Goal: Task Accomplishment & Management: Complete application form

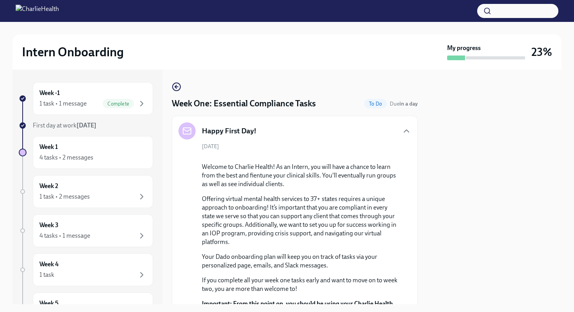
scroll to position [2055, 0]
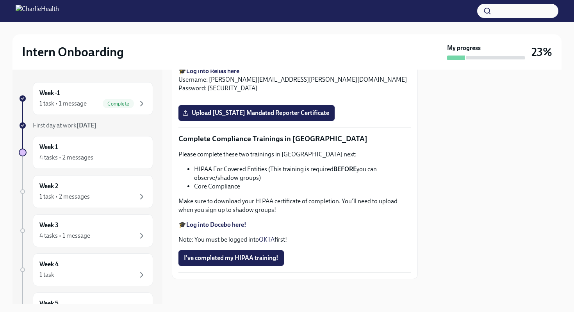
click at [238, 228] on strong "Log into Docebo here!" at bounding box center [216, 224] width 60 height 7
click at [271, 265] on button "I've completed my HIPAA training!" at bounding box center [230, 258] width 105 height 16
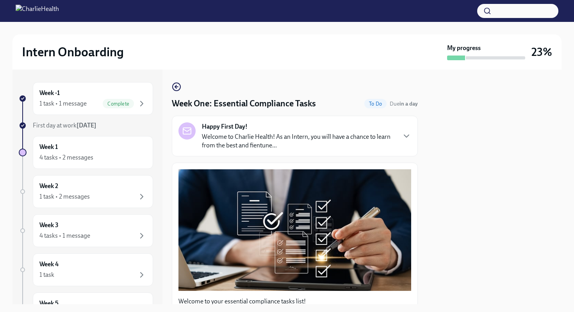
click at [392, 135] on p "Welcome to Charlie Health! As an Intern, you will have a chance to learn from t…" at bounding box center [299, 140] width 194 height 17
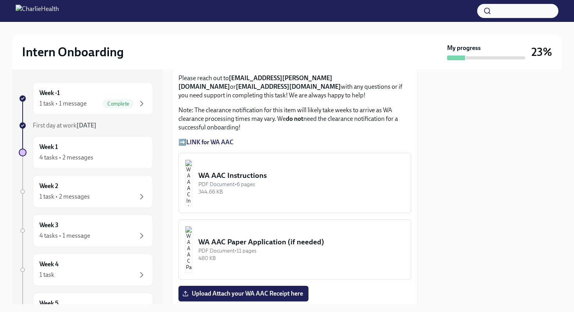
scroll to position [828, 0]
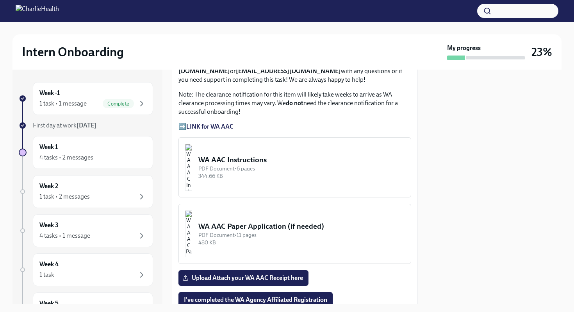
click at [211, 130] on strong "LINK for WA AAC" at bounding box center [209, 126] width 47 height 7
click at [223, 130] on strong "LINK for WA AAC" at bounding box center [209, 126] width 47 height 7
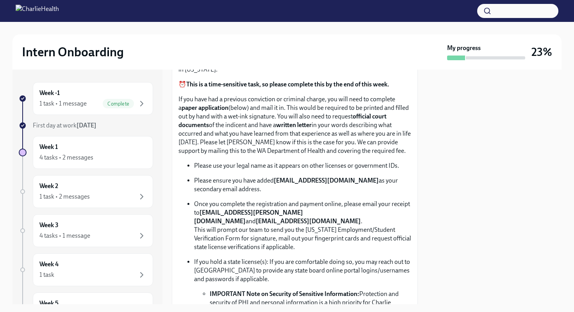
scroll to position [547, 0]
drag, startPoint x: 351, startPoint y: 118, endPoint x: 264, endPoint y: 130, distance: 88.0
click at [264, 75] on p "Below are the step by step instructions on how to complete your Washington Agen…" at bounding box center [294, 53] width 233 height 43
copy p "ashington Agency Affiliated Counselor Registration"
click at [254, 75] on p "Below are the step by step instructions on how to complete your Washington Agen…" at bounding box center [294, 53] width 233 height 43
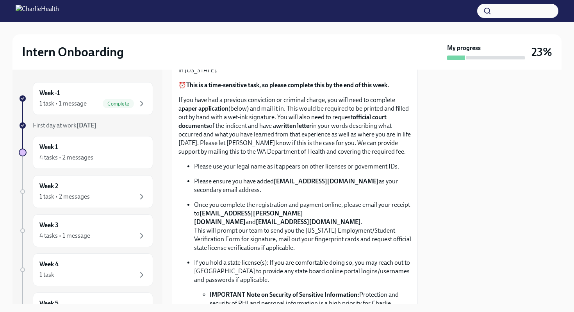
click at [319, 75] on p "Below are the step by step instructions on how to complete your Washington Agen…" at bounding box center [294, 53] width 233 height 43
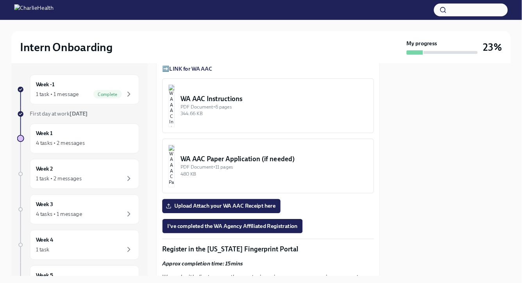
scroll to position [906, 0]
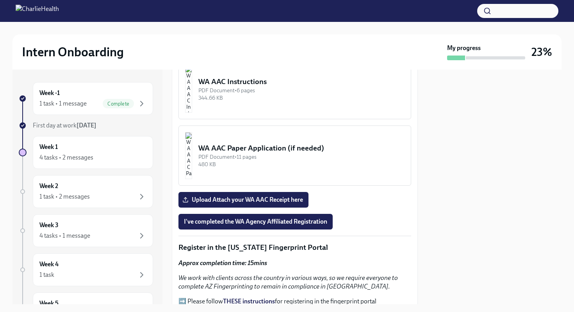
click at [299, 87] on div "WA AAC Instructions" at bounding box center [301, 82] width 206 height 10
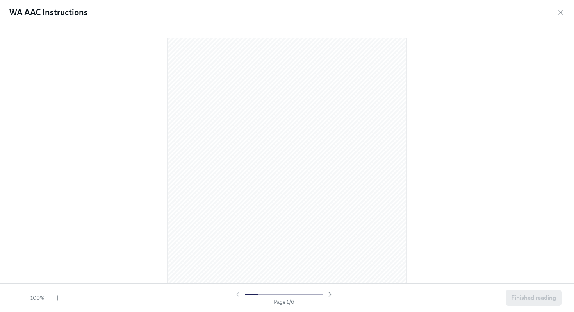
click at [470, 116] on div at bounding box center [286, 153] width 549 height 242
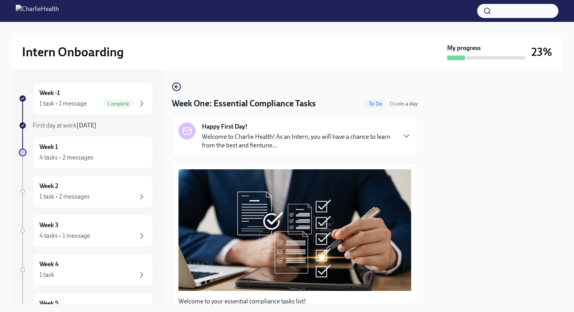
drag, startPoint x: 458, startPoint y: 208, endPoint x: 458, endPoint y: 196, distance: 12.5
click at [458, 208] on div at bounding box center [494, 187] width 134 height 234
click at [479, 160] on div at bounding box center [494, 187] width 134 height 234
click at [392, 148] on p "Welcome to Charlie Health! As an Intern, you will have a chance to learn from t…" at bounding box center [299, 140] width 194 height 17
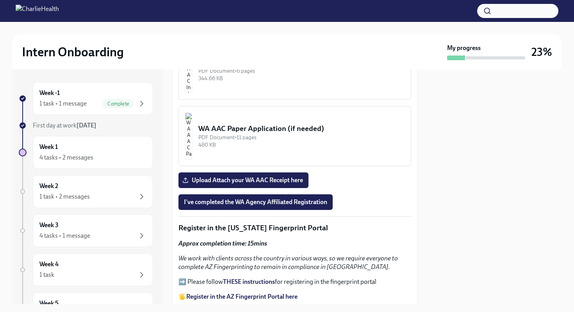
scroll to position [937, 0]
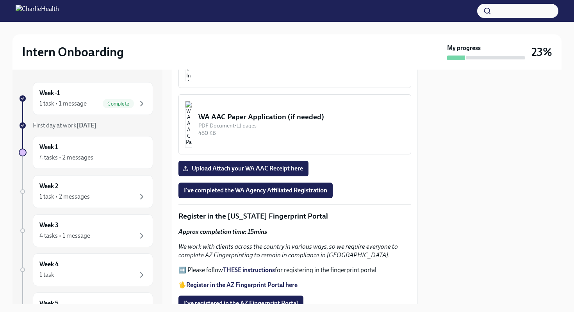
click at [319, 70] on div "344.66 KB" at bounding box center [301, 66] width 206 height 7
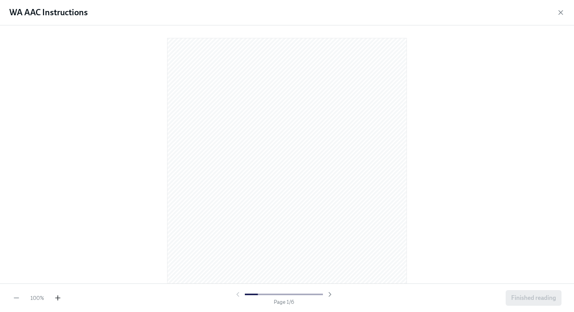
click at [60, 300] on icon "button" at bounding box center [58, 298] width 8 height 8
click at [80, 204] on div at bounding box center [286, 153] width 549 height 242
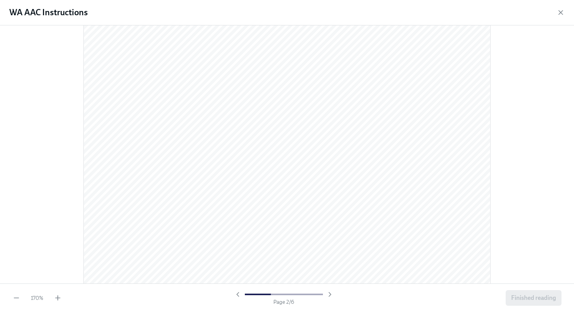
scroll to position [734, 0]
click at [221, 297] on div "Page 2 / 6" at bounding box center [284, 297] width 438 height 15
click at [223, 311] on div "170 % Page 2 / 6 Finished reading" at bounding box center [287, 297] width 574 height 29
click at [257, 311] on div "170 % Page 2 / 6 Finished reading" at bounding box center [287, 297] width 574 height 29
click at [194, 311] on div "170 % Page 2 / 6 Finished reading" at bounding box center [287, 297] width 574 height 29
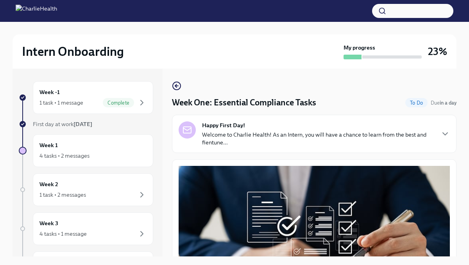
click at [446, 128] on div "Happy First Day! Welcome to Charlie Health! As an Intern, you will have a chanc…" at bounding box center [313, 133] width 271 height 25
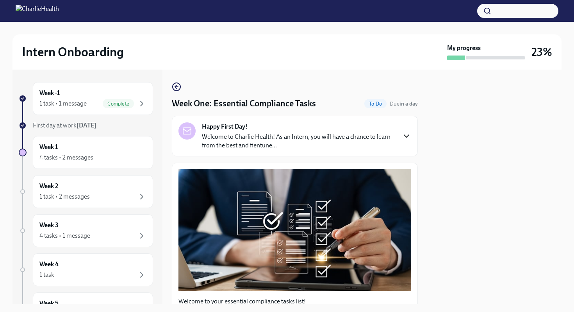
click at [409, 139] on icon "button" at bounding box center [406, 135] width 9 height 9
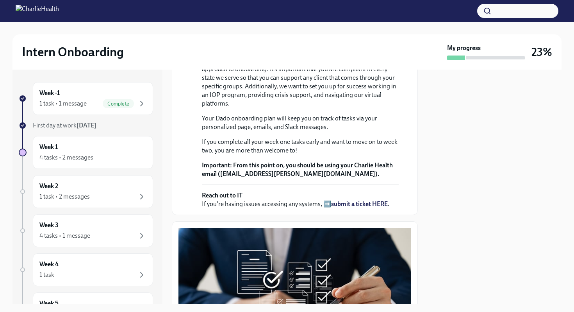
scroll to position [156, 0]
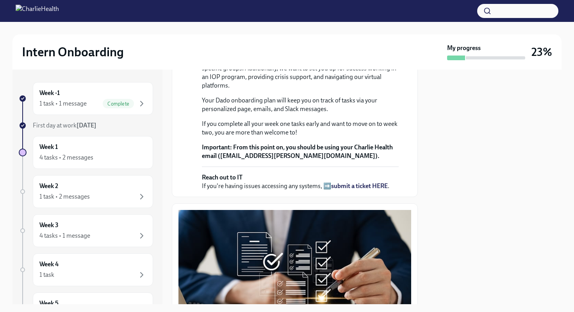
drag, startPoint x: 425, startPoint y: 200, endPoint x: 418, endPoint y: 191, distance: 11.7
click at [425, 200] on div "Week -1 1 task • 1 message Complete First day at work Sep 8th Week 1 4 tasks • …" at bounding box center [286, 187] width 549 height 234
click at [398, 113] on p "Your Dado onboarding plan will keep you on track of tasks via your personalized…" at bounding box center [300, 104] width 197 height 17
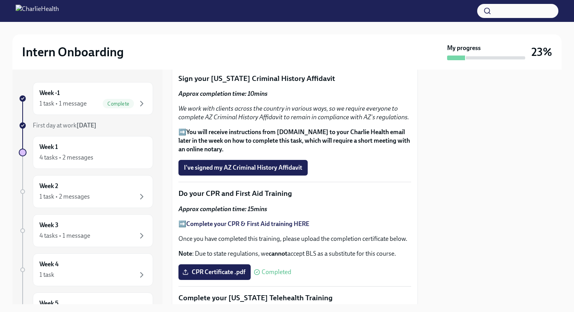
scroll to position [1203, 0]
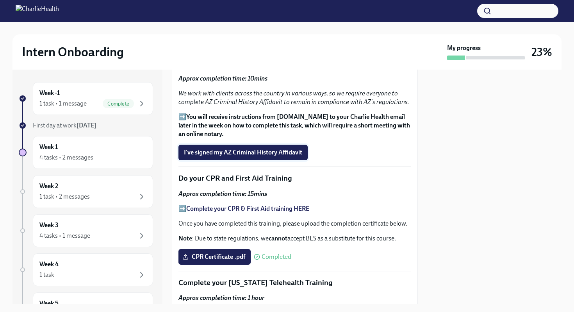
click at [247, 156] on span "I've signed my AZ Criminal History Affidavit" at bounding box center [243, 152] width 118 height 8
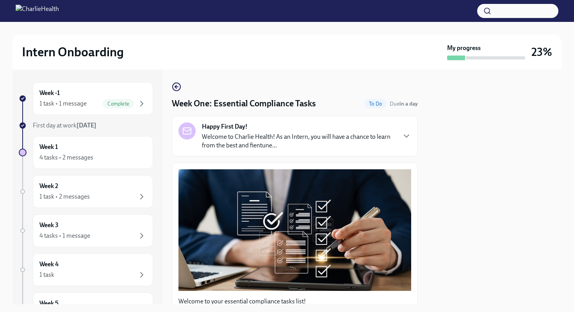
scroll to position [0, 0]
click at [409, 140] on icon "button" at bounding box center [406, 135] width 9 height 9
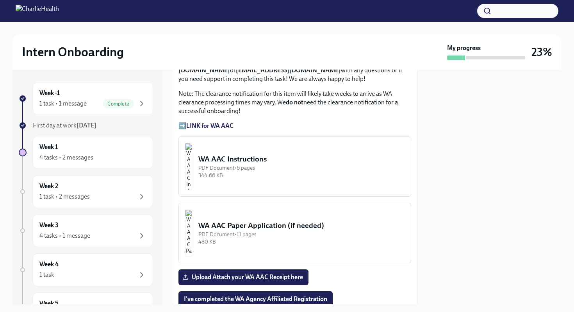
scroll to position [805, 0]
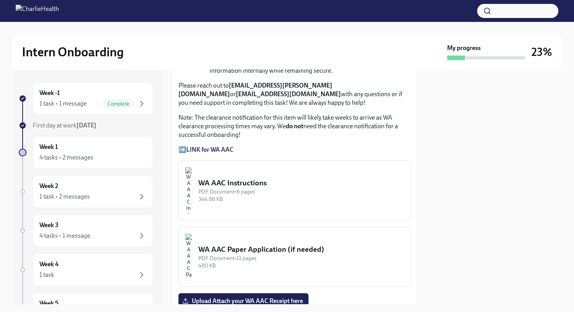
click at [322, 220] on button "WA AAC Instructions PDF Document • 6 pages 344.66 KB" at bounding box center [294, 190] width 233 height 60
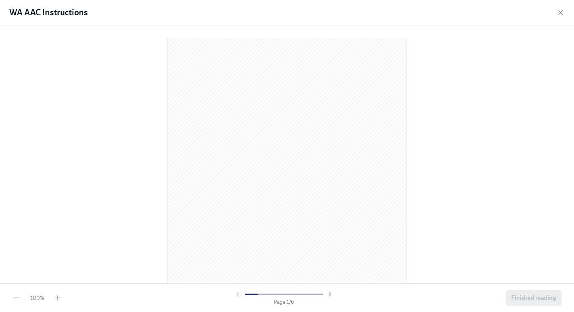
drag, startPoint x: 493, startPoint y: 145, endPoint x: 436, endPoint y: 175, distance: 64.5
click at [493, 145] on div at bounding box center [286, 153] width 549 height 242
click at [52, 304] on div "100 % Page 1 / 6 Finished reading" at bounding box center [287, 297] width 574 height 29
click at [57, 301] on div "100 % Page 1 / 6 Finished reading" at bounding box center [287, 297] width 574 height 29
click at [58, 298] on icon "button" at bounding box center [57, 298] width 5 height 0
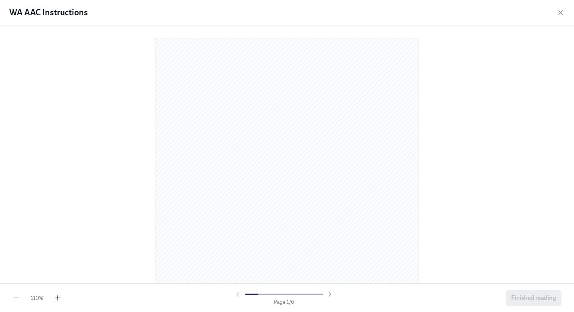
click at [58, 298] on icon "button" at bounding box center [57, 298] width 5 height 0
drag, startPoint x: 507, startPoint y: 180, endPoint x: 494, endPoint y: 179, distance: 12.9
click at [506, 180] on div at bounding box center [286, 153] width 549 height 242
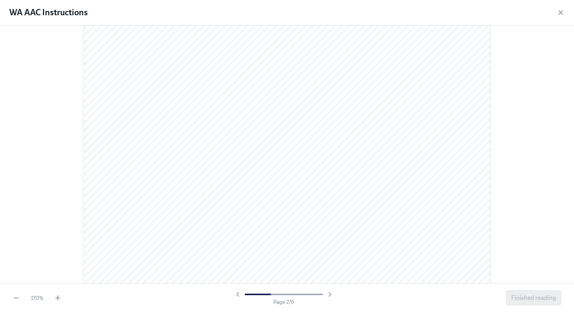
scroll to position [765, 0]
click at [216, 305] on div "Page 2 / 6" at bounding box center [284, 297] width 438 height 15
click at [266, 306] on div "170 % Page 2 / 6 Finished reading" at bounding box center [287, 297] width 574 height 29
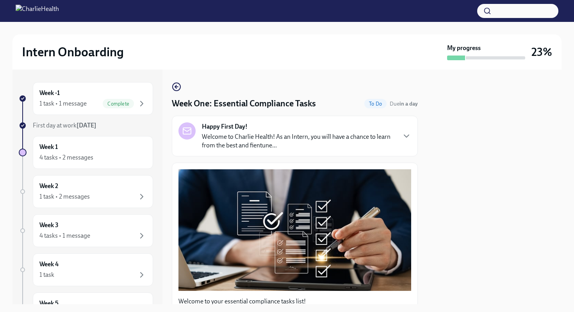
click at [450, 124] on div at bounding box center [494, 187] width 134 height 234
click at [436, 141] on div at bounding box center [494, 187] width 134 height 234
click at [420, 144] on div "Week -1 1 task • 1 message Complete First day at work Sep 8th Week 1 4 tasks • …" at bounding box center [286, 187] width 549 height 234
click at [419, 146] on div "Week -1 1 task • 1 message Complete First day at work Sep 8th Week 1 4 tasks • …" at bounding box center [286, 187] width 549 height 234
click at [411, 139] on icon "button" at bounding box center [406, 135] width 9 height 9
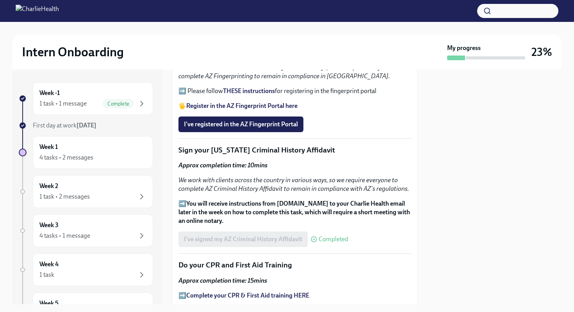
scroll to position [1125, 0]
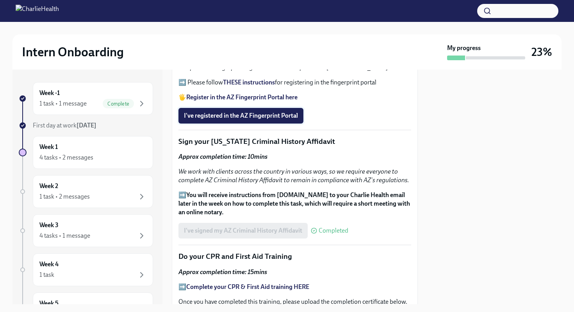
click at [273, 120] on span "I've registered in the AZ Fingerprint Portal" at bounding box center [241, 116] width 114 height 8
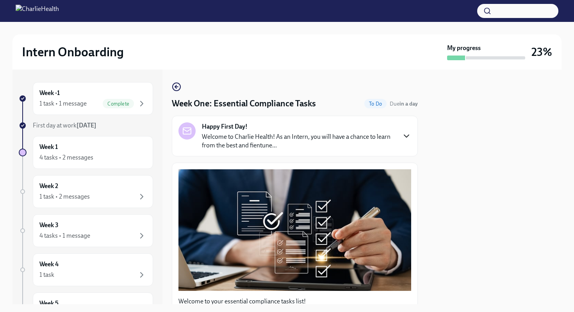
click at [409, 139] on icon "button" at bounding box center [406, 135] width 9 height 9
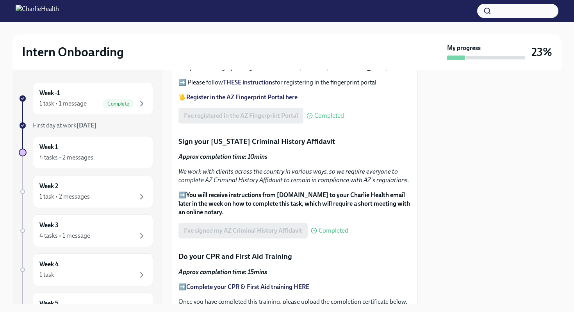
click at [240, 86] on strong "THESE instructions" at bounding box center [249, 81] width 52 height 7
click at [240, 101] on strong "Register in the AZ Fingerprint Portal here" at bounding box center [241, 96] width 111 height 7
click at [409, 180] on div "Welcome to your essential compliance tasks list! Offering virtual mental health…" at bounding box center [294, 16] width 233 height 1550
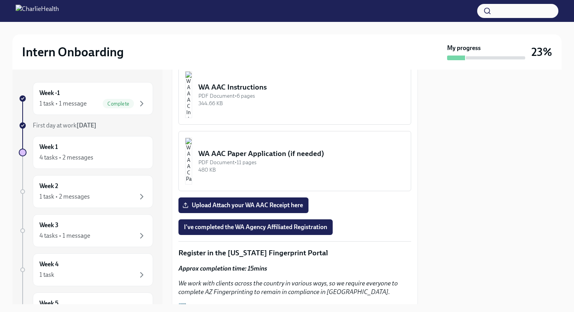
scroll to position [899, 0]
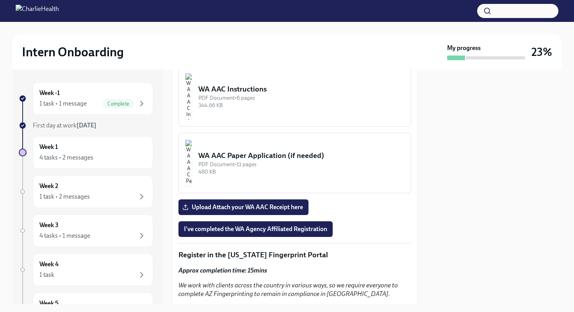
click at [243, 161] on div "WA AAC Paper Application (if needed)" at bounding box center [301, 155] width 206 height 10
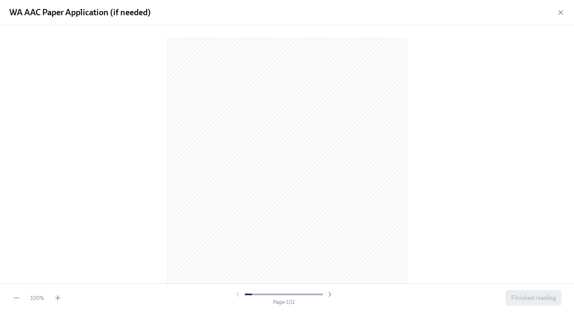
click at [503, 203] on div at bounding box center [286, 153] width 549 height 242
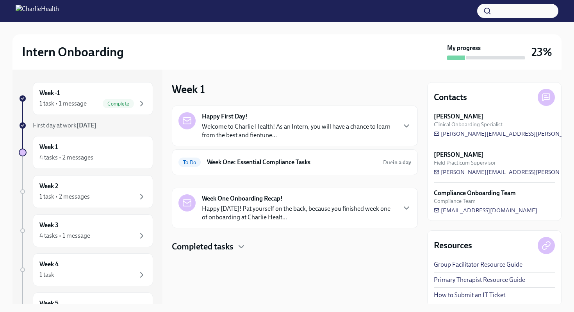
click at [272, 127] on p "Welcome to Charlie Health! As an Intern, you will have a chance to learn from t…" at bounding box center [299, 130] width 194 height 17
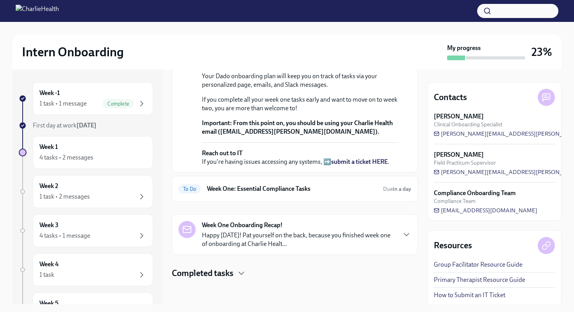
scroll to position [253, 0]
click at [307, 189] on h6 "Week One: Essential Compliance Tasks" at bounding box center [292, 188] width 170 height 9
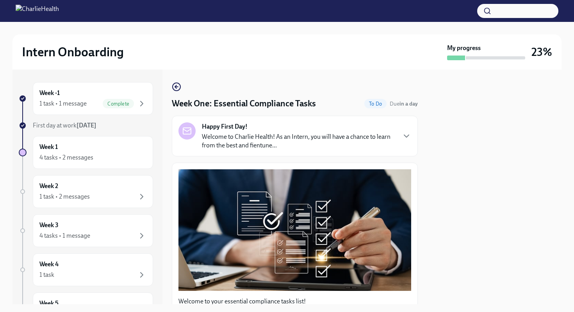
drag, startPoint x: 411, startPoint y: 145, endPoint x: 420, endPoint y: 165, distance: 22.4
click at [420, 165] on div "Week -1 1 task • 1 message Complete First day at work Sep 8th Week 1 4 tasks • …" at bounding box center [286, 187] width 549 height 234
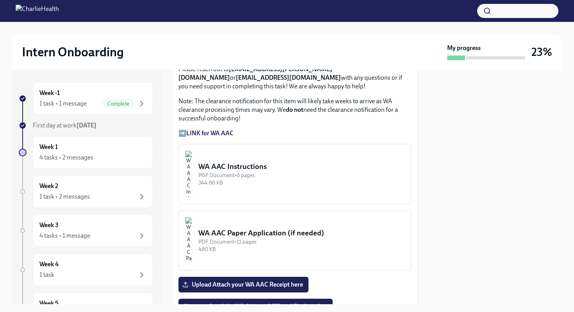
scroll to position [625, 0]
click at [296, 161] on div "WA AAC Instructions" at bounding box center [301, 166] width 206 height 10
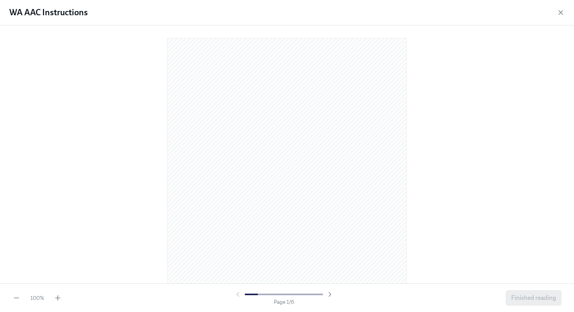
click at [83, 7] on h1 "WA AAC Instructions" at bounding box center [48, 13] width 78 height 12
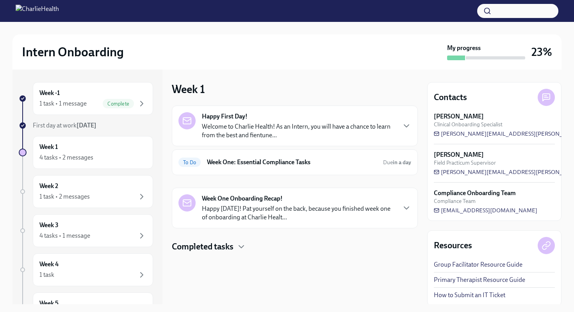
click at [320, 146] on div "Happy First Day! Welcome to Charlie Health! As an Intern, you will have a chanc…" at bounding box center [295, 140] width 246 height 70
click at [320, 144] on div "Happy First Day! Welcome to Charlie Health! As an Intern, you will have a chanc…" at bounding box center [295, 125] width 246 height 41
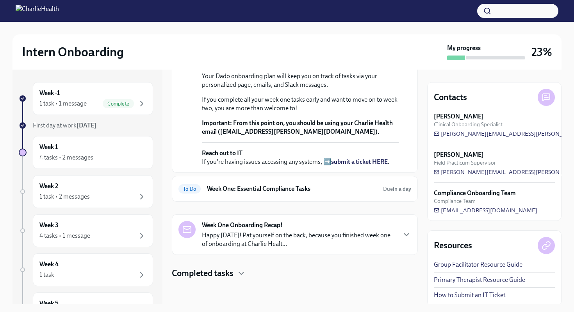
scroll to position [253, 0]
click at [336, 231] on p "Happy Friday! Pat yourself on the back, because you finished week one of onboar…" at bounding box center [299, 239] width 194 height 17
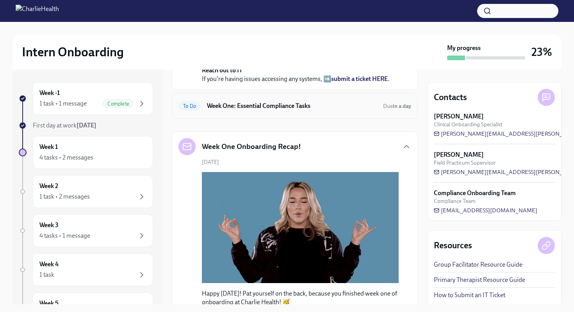
click at [337, 110] on h6 "Week One: Essential Compliance Tasks" at bounding box center [292, 106] width 170 height 9
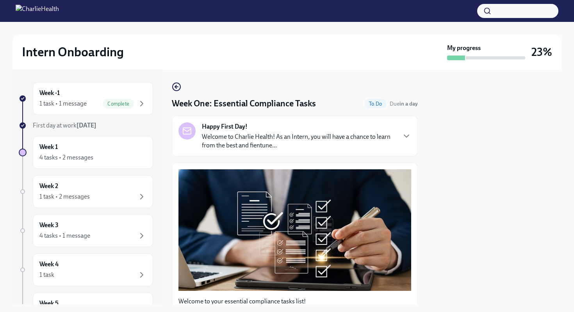
click at [437, 171] on div at bounding box center [494, 187] width 134 height 234
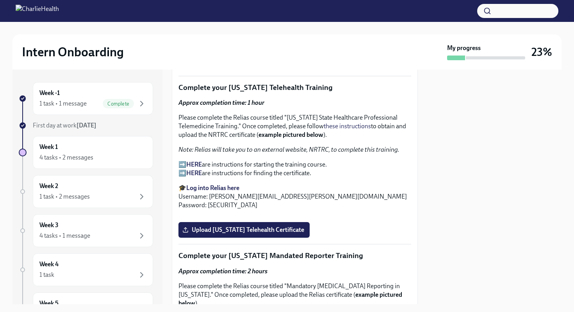
scroll to position [1203, 0]
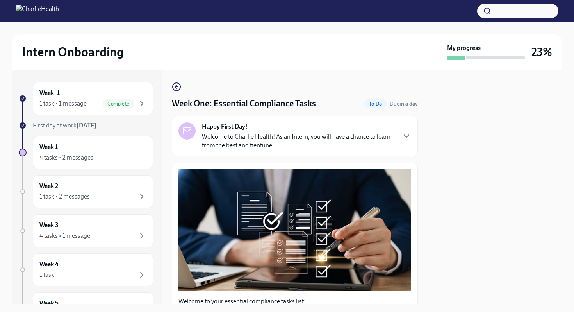
click at [446, 161] on div at bounding box center [494, 187] width 134 height 234
click at [414, 135] on div "Happy First Day! Welcome to Charlie Health! As an Intern, you will have a chanc…" at bounding box center [295, 136] width 246 height 41
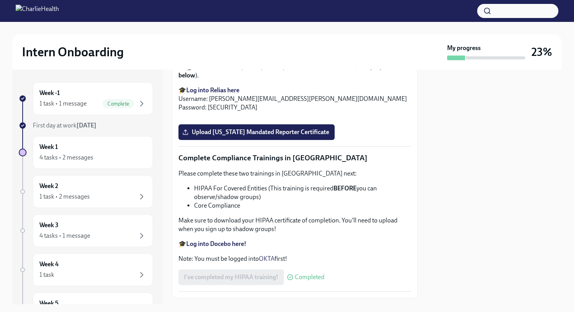
scroll to position [1602, 0]
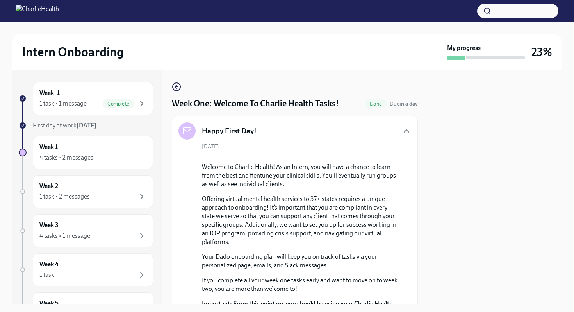
scroll to position [1109, 0]
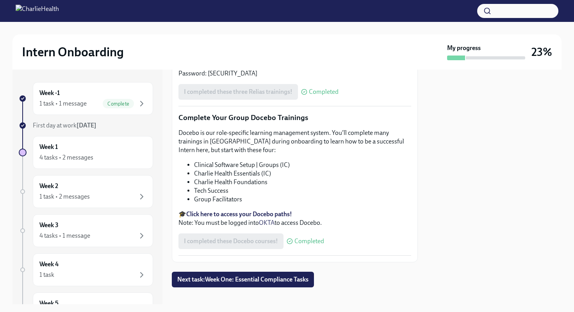
click at [571, 81] on div "Intern Onboarding My progress 23% Week -1 1 task • 1 message Complete First day…" at bounding box center [287, 163] width 574 height 282
drag, startPoint x: 552, startPoint y: 227, endPoint x: 550, endPoint y: 221, distance: 5.7
click at [552, 224] on div at bounding box center [494, 187] width 134 height 234
click at [457, 246] on div at bounding box center [494, 187] width 134 height 234
click at [398, 154] on p "Docebo is our role-specific learning management system. You'll complete many tr…" at bounding box center [294, 141] width 233 height 26
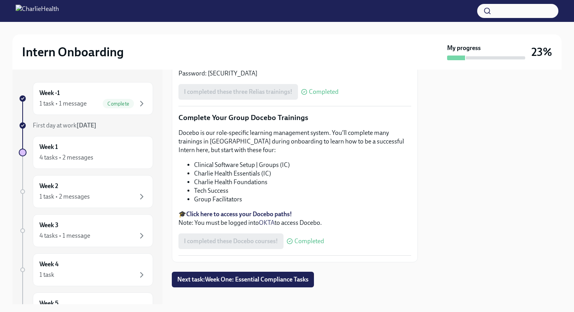
click at [339, 78] on p "🎓 Find your Relias trainings here Username: [PERSON_NAME][EMAIL_ADDRESS][PERSON…" at bounding box center [294, 65] width 233 height 26
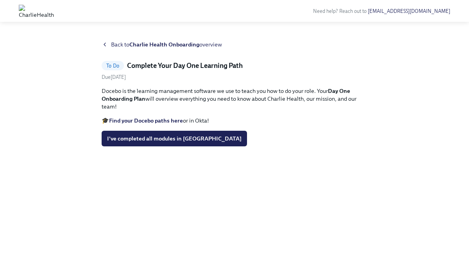
click at [175, 121] on strong "Find your Docebo paths here" at bounding box center [146, 120] width 74 height 7
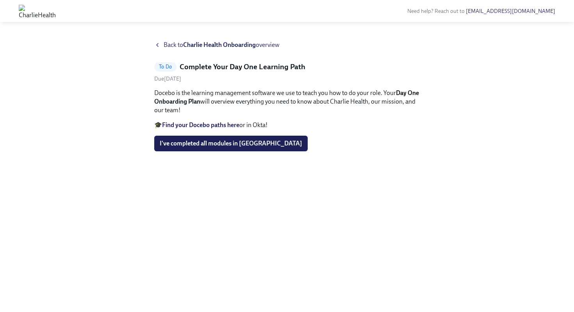
click at [191, 47] on strong "Charlie Health Onboarding" at bounding box center [219, 44] width 73 height 7
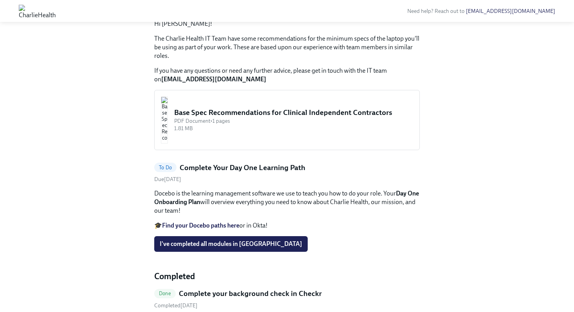
scroll to position [203, 0]
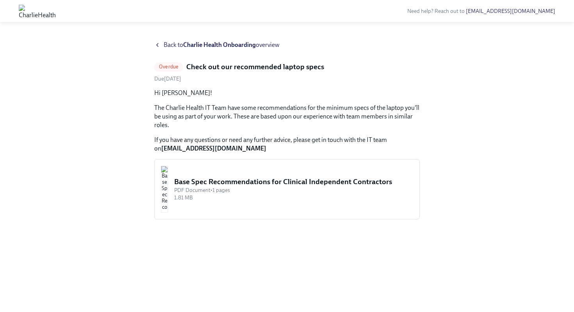
click at [242, 194] on div "PDF Document • 1 pages" at bounding box center [293, 189] width 239 height 7
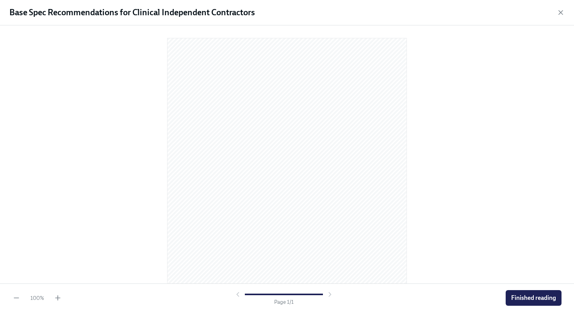
click at [468, 265] on div "100 % Page 1 / 1 Finished reading" at bounding box center [287, 297] width 574 height 29
click at [468, 265] on span "Finished reading" at bounding box center [533, 298] width 45 height 8
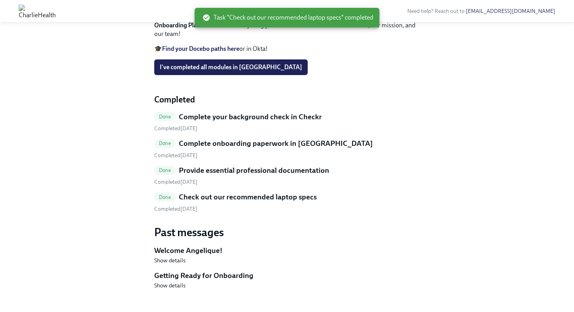
scroll to position [299, 0]
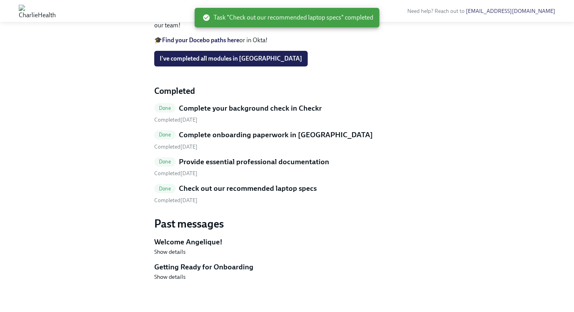
click at [392, 176] on div "Completed September 3rd" at bounding box center [287, 172] width 266 height 7
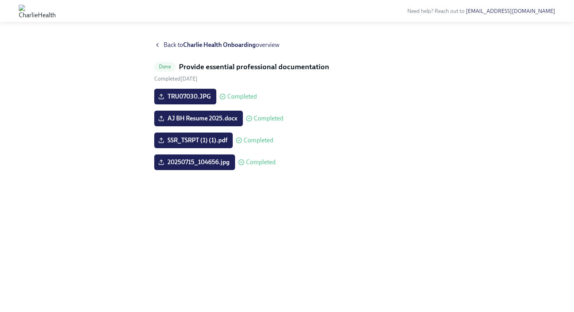
click at [238, 43] on strong "Charlie Health Onboarding" at bounding box center [219, 44] width 73 height 7
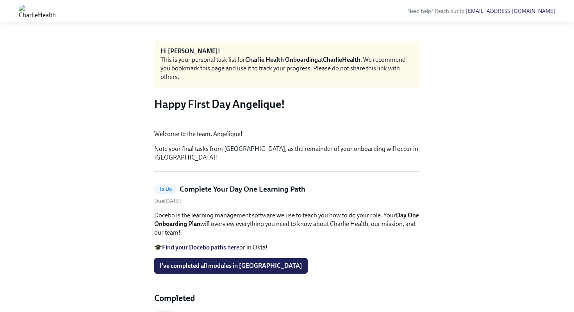
click at [468, 139] on div "Hi Angelique! This is your personal task list for Charlie Health Onboarding at …" at bounding box center [286, 270] width 549 height 459
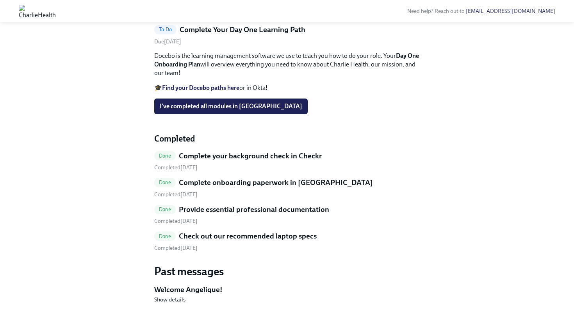
scroll to position [174, 0]
